Goal: Information Seeking & Learning: Learn about a topic

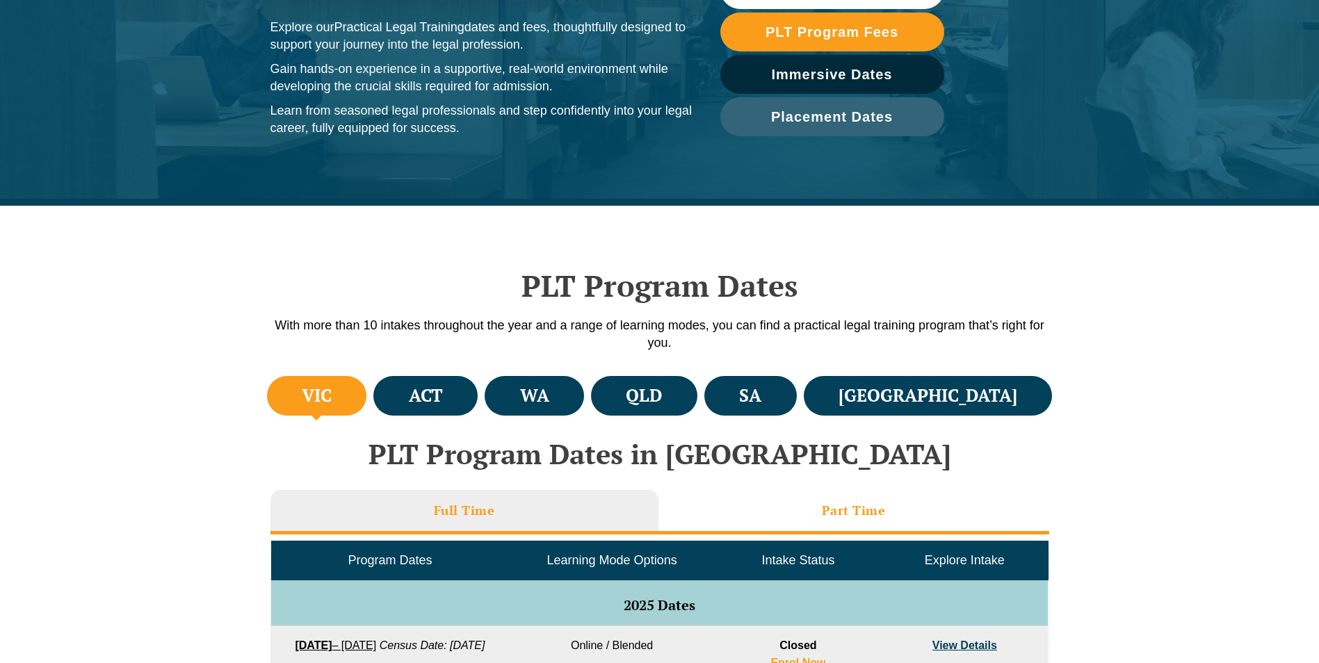
click at [885, 505] on h3 "Part Time" at bounding box center [854, 511] width 64 height 16
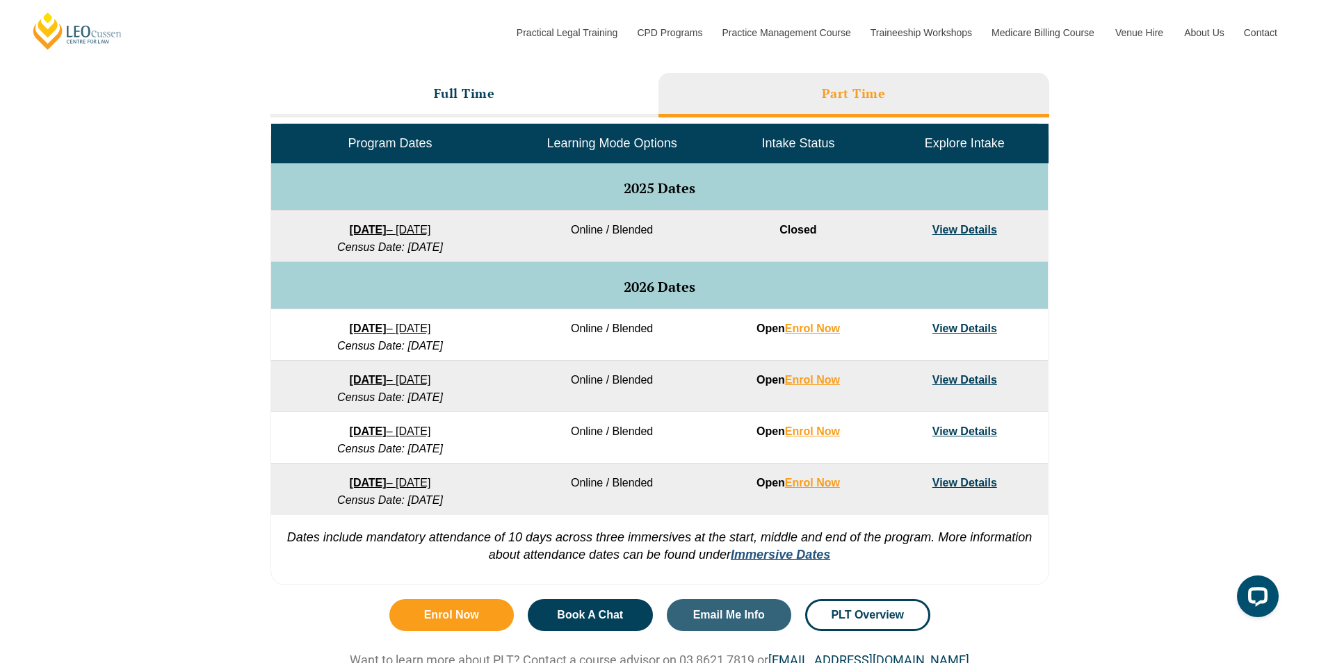
click at [796, 557] on link "Immersive Dates" at bounding box center [780, 555] width 99 height 14
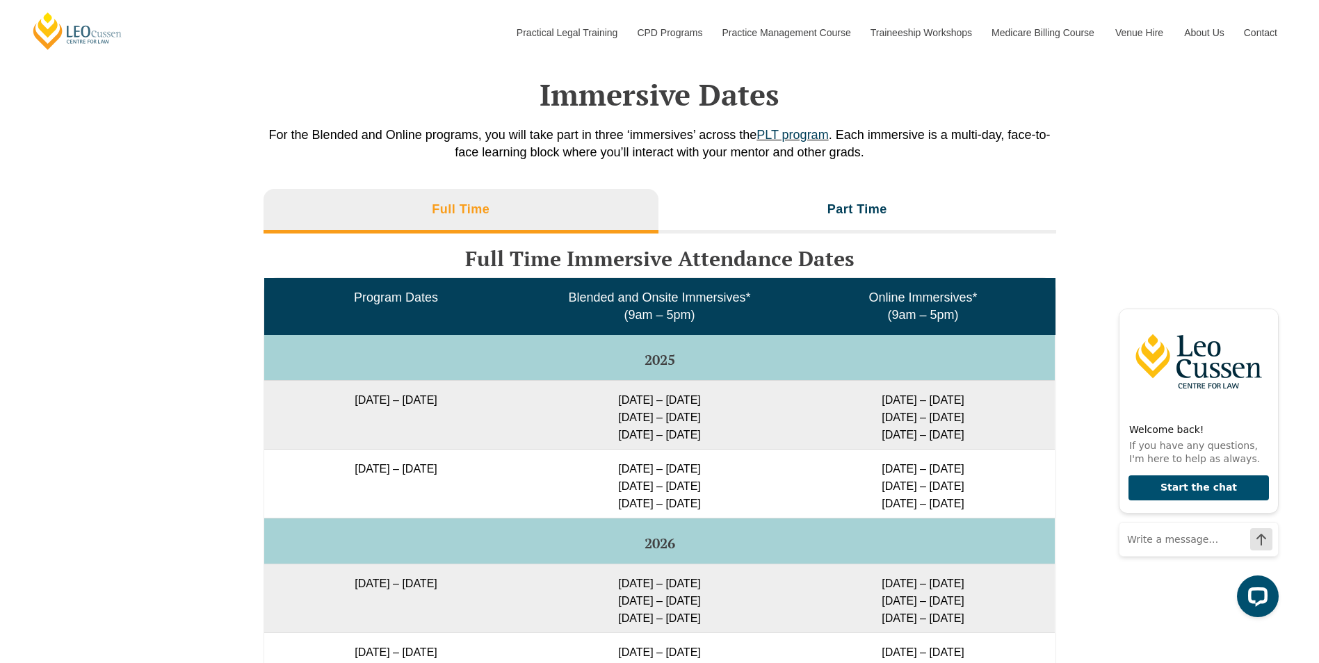
scroll to position [1926, 0]
click at [806, 193] on li "Part Time" at bounding box center [858, 212] width 398 height 45
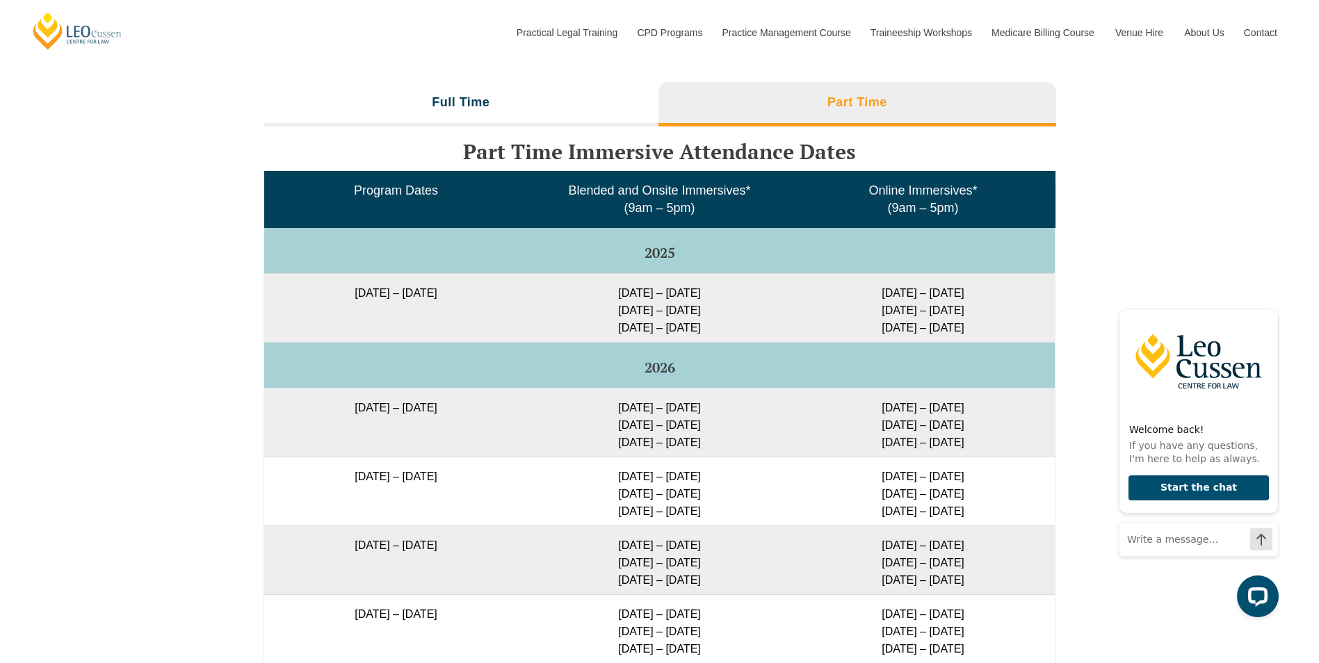
scroll to position [2135, 0]
